Goal: Information Seeking & Learning: Learn about a topic

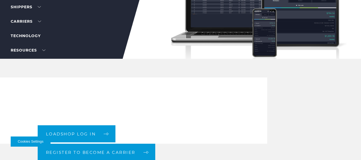
scroll to position [53, 0]
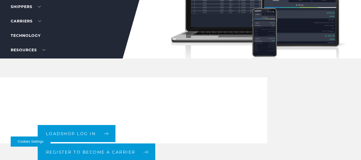
click at [244, 105] on div "Loadshop log in Register to become a carrier" at bounding box center [180, 110] width 361 height 66
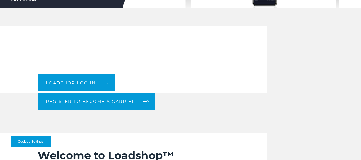
scroll to position [160, 0]
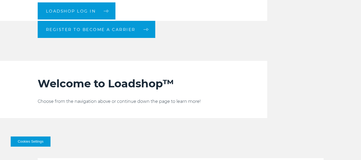
scroll to position [142, 0]
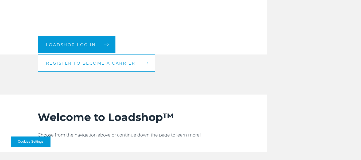
click at [104, 60] on link "Register to become a carrier" at bounding box center [96, 62] width 117 height 17
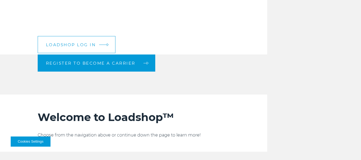
click at [71, 45] on span "Loadshop log in" at bounding box center [71, 45] width 50 height 4
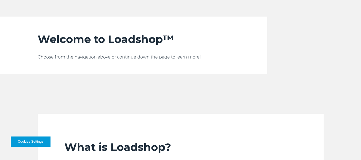
scroll to position [222, 0]
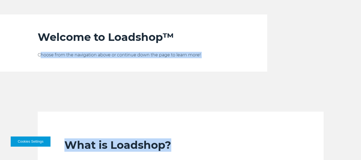
drag, startPoint x: 40, startPoint y: 58, endPoint x: 193, endPoint y: 97, distance: 158.5
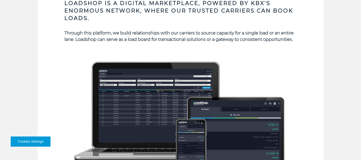
scroll to position [356, 0]
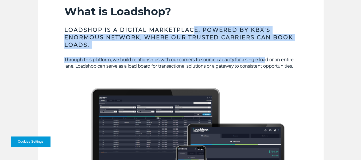
drag, startPoint x: 212, startPoint y: 34, endPoint x: 266, endPoint y: 63, distance: 61.3
click at [266, 63] on div "What is Loadshop? Loadshop is a digital marketplace, powered by KBX’s enormous …" at bounding box center [180, 128] width 232 height 247
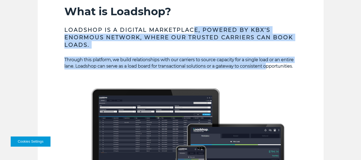
click at [266, 63] on p "Through this platform, we build relationships with our carriers to source capac…" at bounding box center [180, 63] width 232 height 13
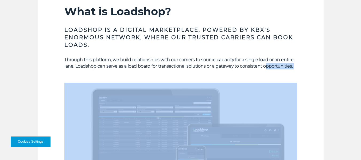
drag, startPoint x: 287, startPoint y: 70, endPoint x: 305, endPoint y: 76, distance: 18.5
click at [305, 76] on section "What is Loadshop? Loadshop is a digital marketplace, powered by KBX’s enormous …" at bounding box center [181, 115] width 286 height 274
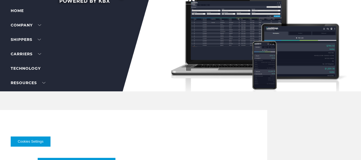
scroll to position [0, 0]
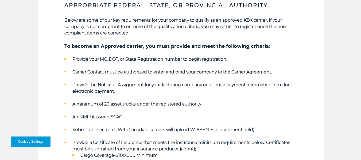
scroll to position [187, 0]
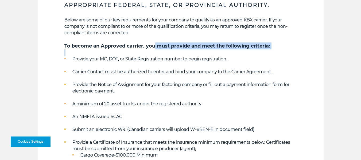
drag, startPoint x: 156, startPoint y: 46, endPoint x: 239, endPoint y: 50, distance: 83.1
click at [239, 50] on div "Below are some of our key requirements for your company to qualify as an approv…" at bounding box center [180, 146] width 232 height 258
click at [239, 50] on p at bounding box center [180, 52] width 232 height 6
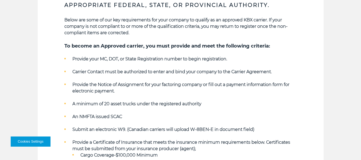
scroll to position [214, 0]
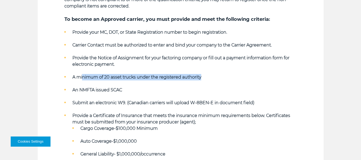
drag, startPoint x: 82, startPoint y: 79, endPoint x: 205, endPoint y: 79, distance: 122.6
click at [205, 79] on li "A minimum of 20 asset trucks under the registered authority" at bounding box center [180, 77] width 232 height 6
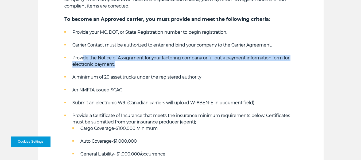
drag, startPoint x: 84, startPoint y: 57, endPoint x: 127, endPoint y: 66, distance: 44.4
click at [127, 66] on li "Provide the Notice of Assignment for your factoring company or fill out a payme…" at bounding box center [180, 61] width 232 height 13
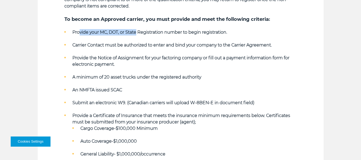
drag, startPoint x: 86, startPoint y: 35, endPoint x: 137, endPoint y: 29, distance: 51.0
click at [137, 29] on li "Provide your MC, DOT, or State Registration number to begin registration." at bounding box center [180, 32] width 232 height 6
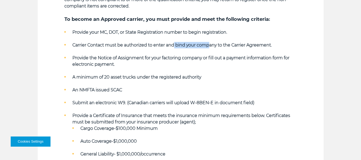
drag, startPoint x: 176, startPoint y: 45, endPoint x: 213, endPoint y: 47, distance: 37.7
click at [213, 47] on strong "Carrier Contact must be authorized to enter and bind your company to the Carrie…" at bounding box center [171, 44] width 199 height 5
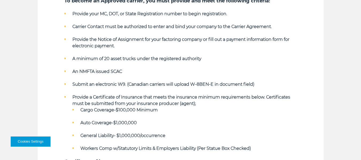
scroll to position [240, 0]
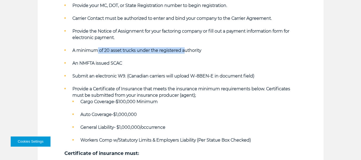
drag, startPoint x: 97, startPoint y: 50, endPoint x: 183, endPoint y: 52, distance: 85.7
click at [183, 52] on strong "A minimum of 20 asset trucks under the registered authority" at bounding box center [136, 50] width 129 height 5
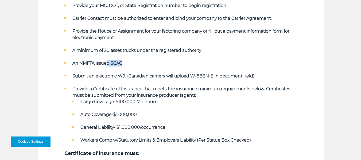
drag, startPoint x: 107, startPoint y: 62, endPoint x: 137, endPoint y: 64, distance: 30.3
click at [137, 64] on li "An NMFTA issued SCAC" at bounding box center [180, 63] width 232 height 6
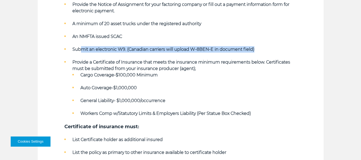
drag, startPoint x: 80, startPoint y: 49, endPoint x: 255, endPoint y: 44, distance: 175.5
click at [255, 44] on ul "Provide your MC, DOT, or State Registration number to begin registration. Carri…" at bounding box center [180, 46] width 232 height 141
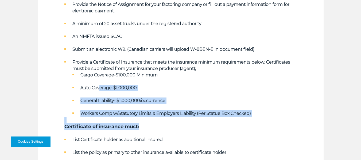
drag, startPoint x: 109, startPoint y: 88, endPoint x: 174, endPoint y: 124, distance: 73.8
click at [174, 124] on div "Below are some of our key requirements for your company to qualify as an approv…" at bounding box center [180, 66] width 232 height 258
click at [174, 124] on h5 "Certificate of insurance must:" at bounding box center [180, 126] width 232 height 7
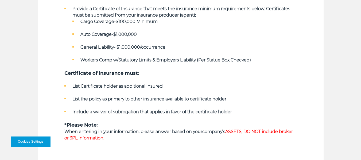
scroll to position [347, 0]
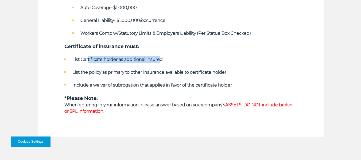
drag, startPoint x: 88, startPoint y: 61, endPoint x: 160, endPoint y: 59, distance: 72.1
click at [160, 59] on strong "List Certificate holder as additional insured" at bounding box center [117, 59] width 90 height 5
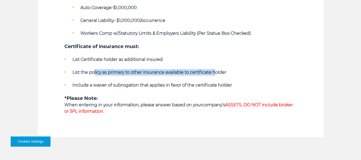
drag, startPoint x: 108, startPoint y: 73, endPoint x: 216, endPoint y: 74, distance: 108.4
click at [216, 74] on strong "List the policy as primary to other insurance available to certificate holder" at bounding box center [149, 72] width 154 height 5
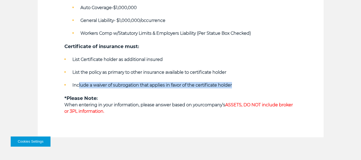
drag, startPoint x: 91, startPoint y: 85, endPoint x: 262, endPoint y: 84, distance: 170.6
click at [262, 84] on li "Include a waiver of subrogation that applies in favor of the certificate holder" at bounding box center [180, 85] width 232 height 6
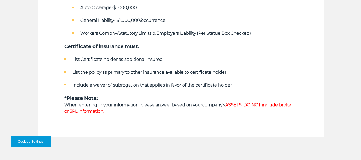
scroll to position [374, 0]
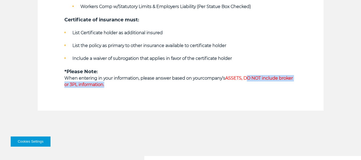
drag, startPoint x: 246, startPoint y: 79, endPoint x: 105, endPoint y: 88, distance: 141.8
click at [105, 88] on p "When entering in your information, please answer based on your company’s ASSETS…" at bounding box center [180, 81] width 232 height 13
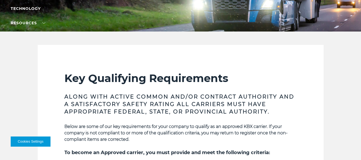
scroll to position [80, 0]
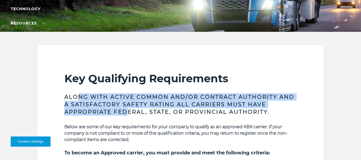
drag, startPoint x: 79, startPoint y: 88, endPoint x: 130, endPoint y: 114, distance: 57.3
click at [130, 114] on h3 "Along with Active Common and/or Contract Authority and a Satisfactory safety ra…" at bounding box center [180, 104] width 232 height 22
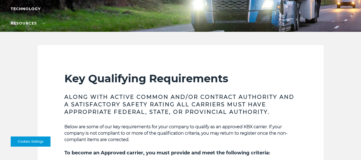
scroll to position [160, 0]
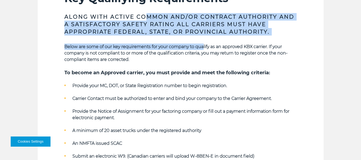
drag, startPoint x: 148, startPoint y: 15, endPoint x: 202, endPoint y: 43, distance: 60.2
click at [202, 43] on div "Key Qualifying Requirements Along with Active Common and/or Contract Authority …" at bounding box center [180, 158] width 232 height 332
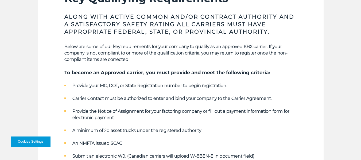
click at [136, 49] on p "Below are some of our key requirements for your company to qualify as an approv…" at bounding box center [180, 53] width 232 height 19
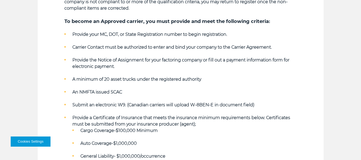
scroll to position [214, 0]
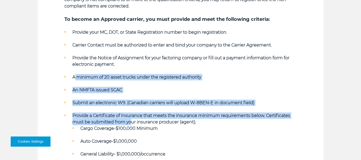
drag, startPoint x: 80, startPoint y: 78, endPoint x: 132, endPoint y: 124, distance: 69.3
click at [132, 124] on ul "Provide your MC, DOT, or State Registration number to begin registration. Carri…" at bounding box center [180, 99] width 232 height 141
click at [132, 124] on strong "Provide a Certificate of Insurance that meets the insurance minimum requirement…" at bounding box center [181, 118] width 218 height 11
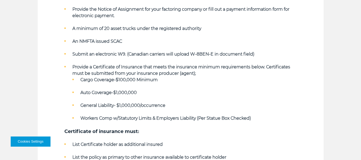
scroll to position [267, 0]
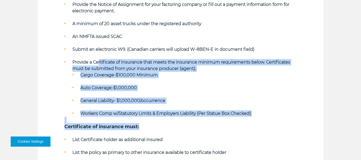
drag, startPoint x: 106, startPoint y: 72, endPoint x: 150, endPoint y: 128, distance: 70.9
click at [150, 128] on div "Below are some of our key requirements for your company to qualify as an approv…" at bounding box center [180, 66] width 232 height 258
click at [150, 128] on h5 "Certificate of insurance must:" at bounding box center [180, 126] width 232 height 7
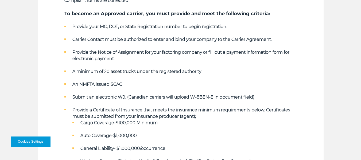
scroll to position [214, 0]
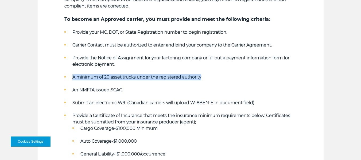
drag, startPoint x: 71, startPoint y: 77, endPoint x: 208, endPoint y: 72, distance: 136.8
click at [208, 72] on ul "Provide your MC, DOT, or State Registration number to begin registration. Carri…" at bounding box center [180, 99] width 232 height 141
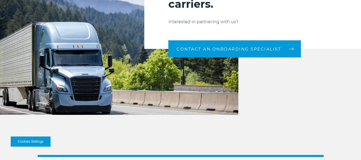
scroll to position [641, 0]
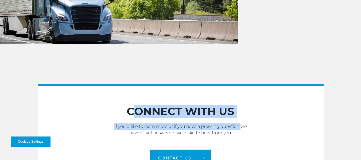
drag, startPoint x: 145, startPoint y: 87, endPoint x: 241, endPoint y: 131, distance: 105.2
click at [241, 131] on p "If you’d like to learn more or if you have a pressing question we haven’t yet a…" at bounding box center [181, 129] width 286 height 13
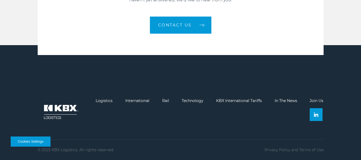
scroll to position [775, 0]
click at [107, 101] on link "Logistics" at bounding box center [104, 100] width 17 height 5
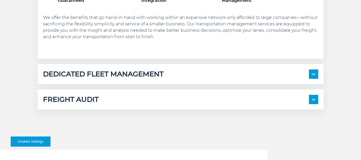
scroll to position [320, 0]
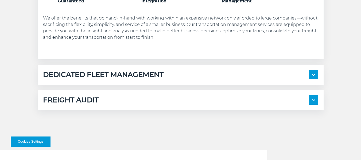
click at [135, 79] on h5 "DEDICATED FLEET MANAGEMENT" at bounding box center [103, 74] width 120 height 9
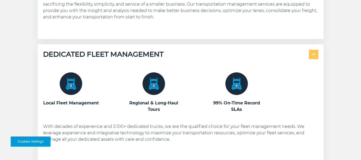
scroll to position [374, 0]
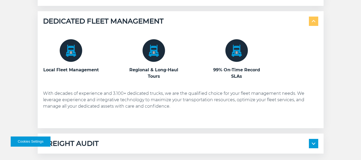
click at [158, 27] on div "Local Fleet Management Regional & Long-Haul Tours 99% On-Time Record SLAs" at bounding box center [180, 74] width 275 height 97
click at [158, 23] on h5 "DEDICATED FLEET MANAGEMENT" at bounding box center [103, 21] width 120 height 9
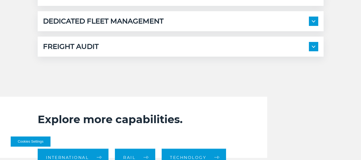
click at [178, 41] on div "FREIGHT AUDIT 100% Compliance Every Time Management for All Domestic Modes of T…" at bounding box center [181, 47] width 286 height 20
click at [119, 43] on div "FREIGHT AUDIT" at bounding box center [180, 46] width 275 height 9
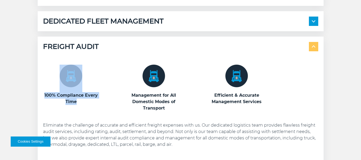
drag, startPoint x: 147, startPoint y: 55, endPoint x: 41, endPoint y: 60, distance: 105.9
click at [41, 60] on div "FREIGHT AUDIT 100% Compliance Every Time Management for All Domestic Modes of T…" at bounding box center [181, 102] width 286 height 130
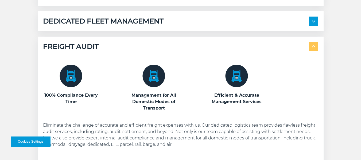
click at [310, 45] on span at bounding box center [313, 46] width 9 height 9
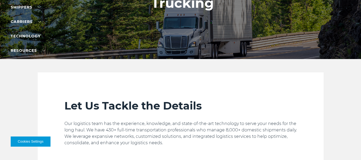
scroll to position [53, 0]
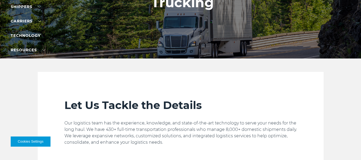
click at [63, 81] on section "Let Us Tackle the Details Our logistics team has the experience, knowledge, and…" at bounding box center [181, 120] width 286 height 96
